Goal: Find contact information: Find contact information

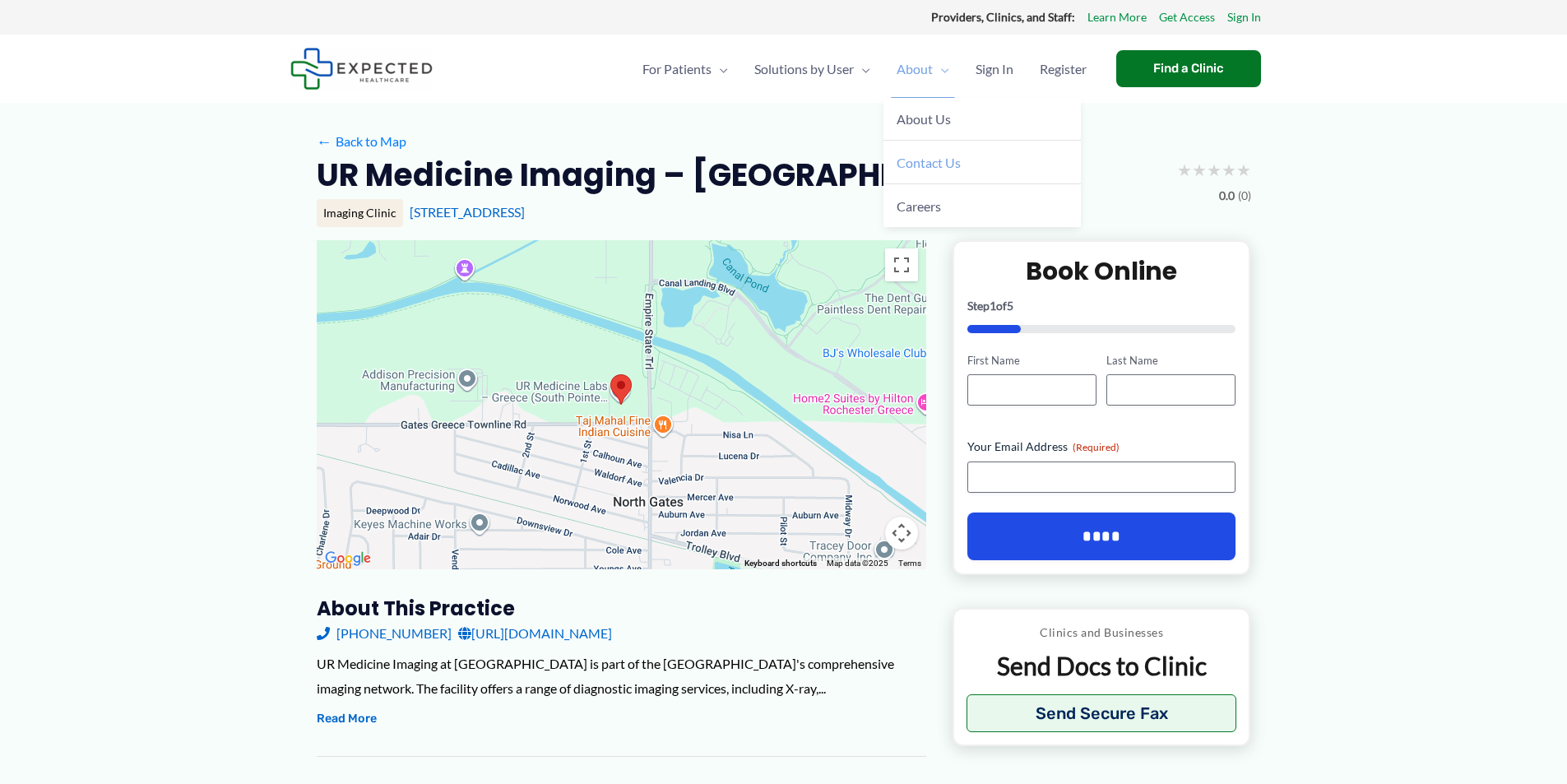
click at [937, 163] on span "Contact Us" at bounding box center [928, 162] width 64 height 16
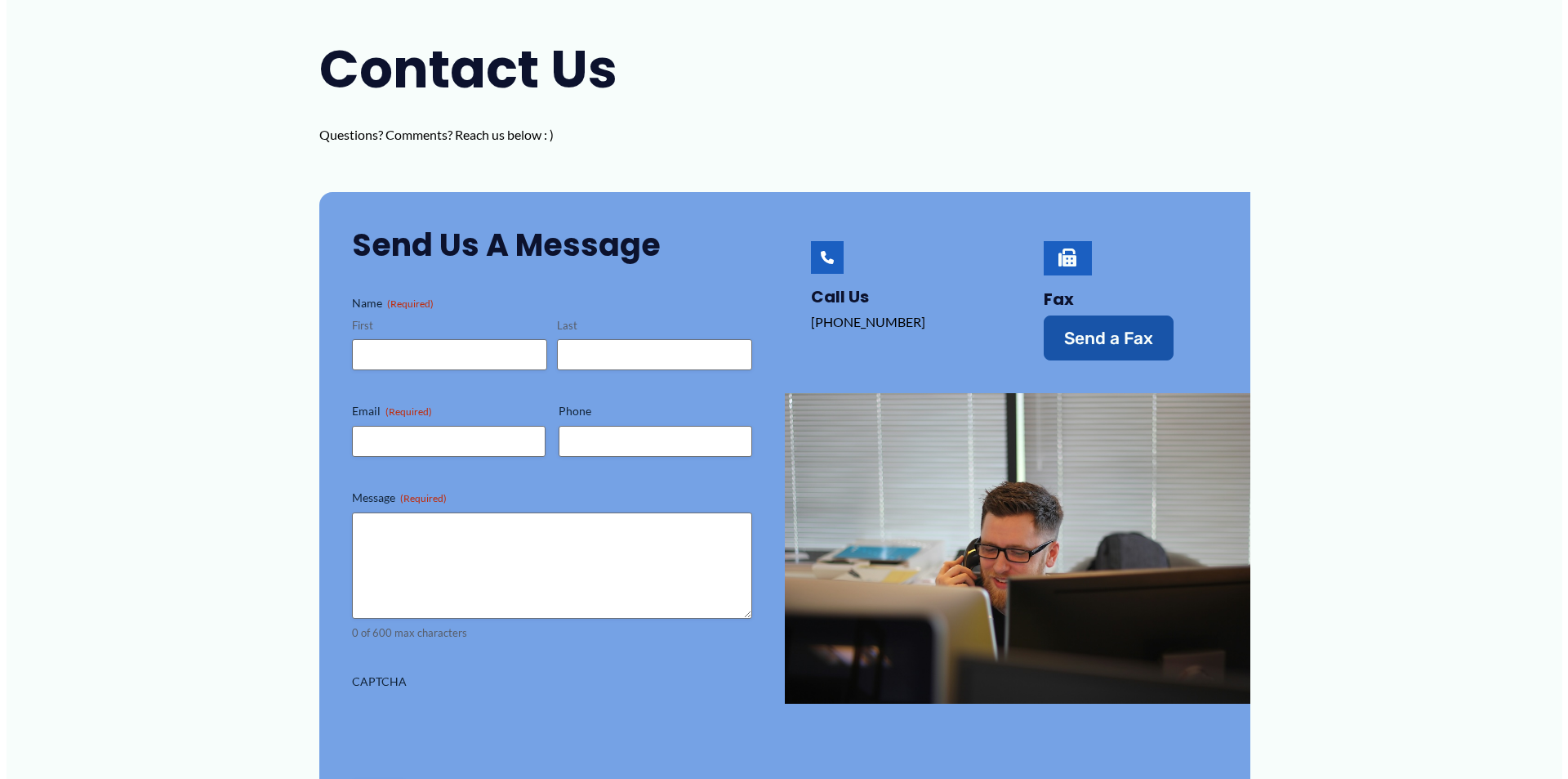
scroll to position [245, 0]
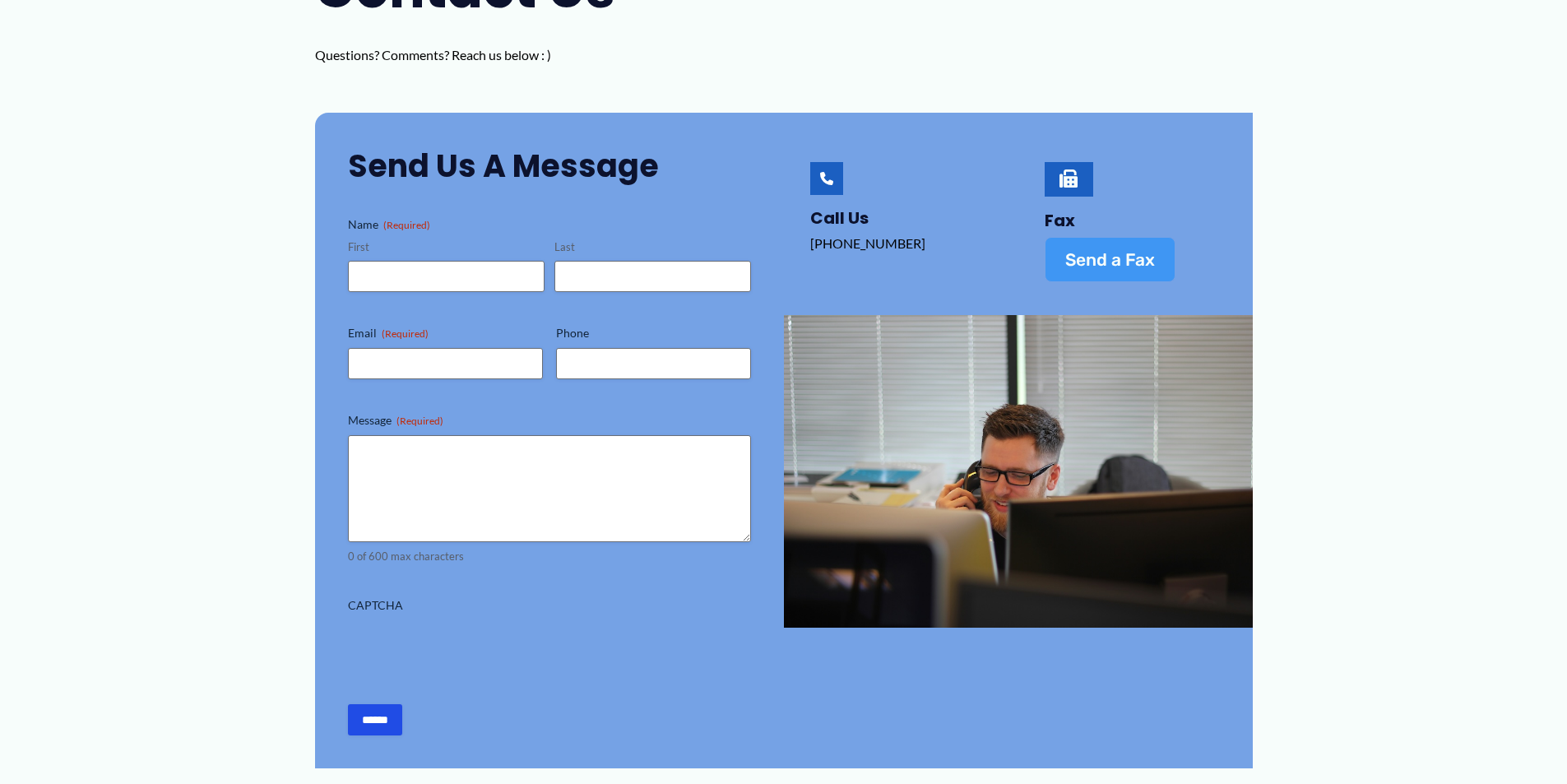
click at [1090, 253] on span "Send a Fax" at bounding box center [1110, 259] width 89 height 18
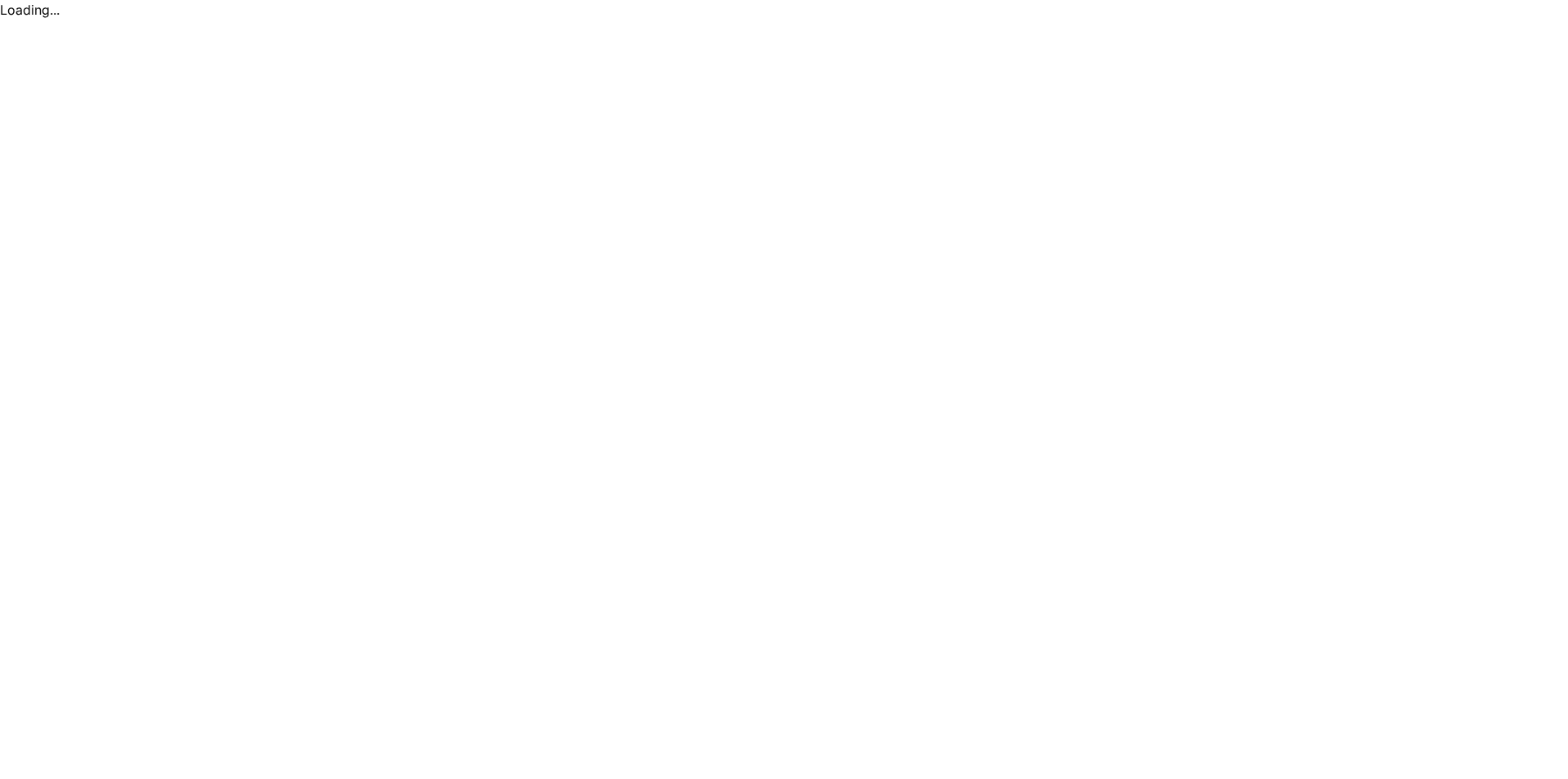
scroll to position [0, 0]
